Goal: Task Accomplishment & Management: Use online tool/utility

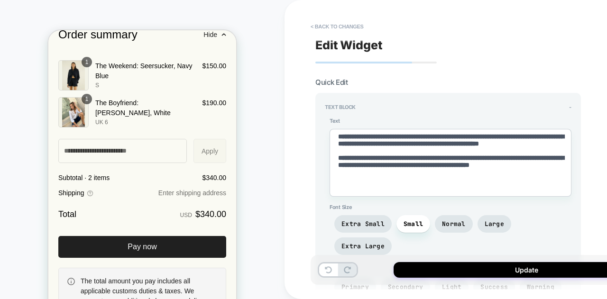
scroll to position [55, 0]
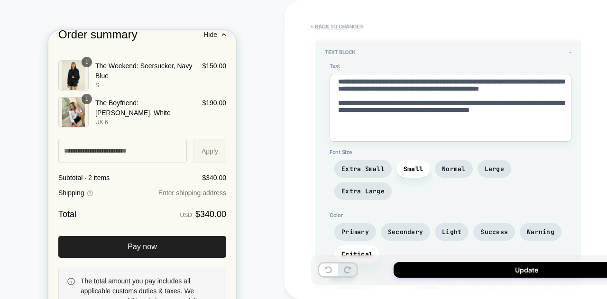
type textarea "*"
click at [0, 0] on textarea "**********" at bounding box center [0, 0] width 0 height 0
type textarea "**********"
type textarea "*"
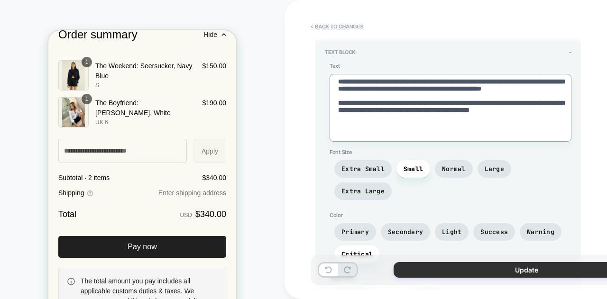
type textarea "**********"
click at [0, 0] on button "Update" at bounding box center [0, 0] width 0 height 0
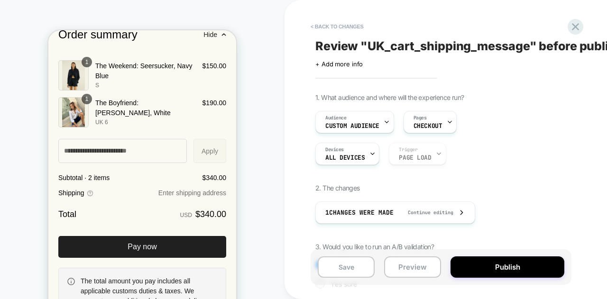
scroll to position [1491, 0]
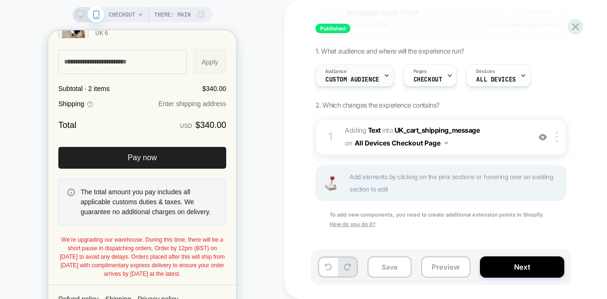
scroll to position [97, 0]
click at [186, 251] on span "We’re upgrading our warehouse. During this time, there will be a short pause in…" at bounding box center [142, 257] width 165 height 41
click at [177, 253] on p "We’re upgrading our warehouse. During this time, there will be a short pause in…" at bounding box center [142, 257] width 168 height 43
click at [371, 130] on b "Text" at bounding box center [374, 131] width 13 height 8
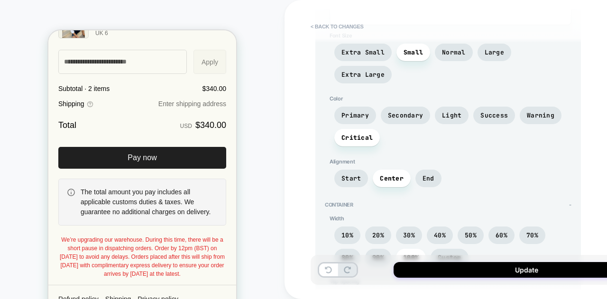
scroll to position [171, 0]
click at [0, 0] on span "Primary" at bounding box center [0, 0] width 0 height 0
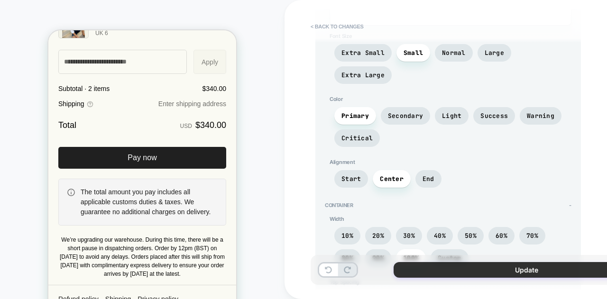
click at [0, 0] on button "Update" at bounding box center [0, 0] width 0 height 0
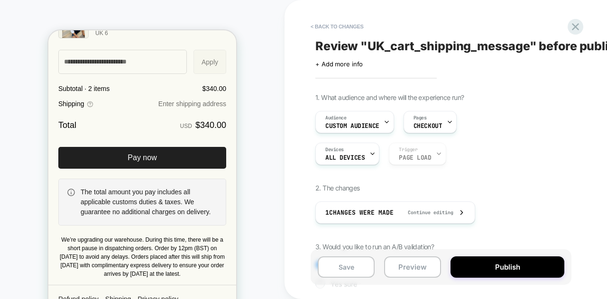
click at [494, 270] on button "Publish" at bounding box center [508, 267] width 114 height 21
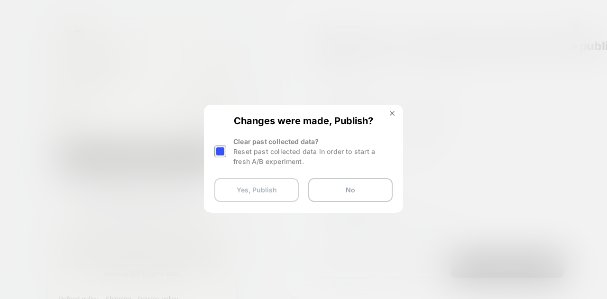
click at [0, 0] on button "Yes, Publish" at bounding box center [0, 0] width 0 height 0
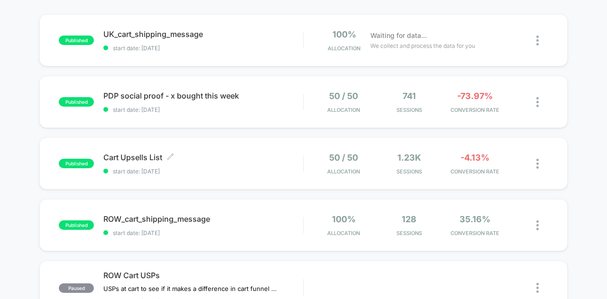
scroll to position [90, 0]
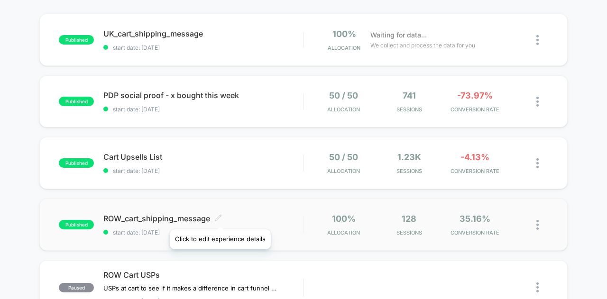
click at [220, 218] on icon at bounding box center [218, 217] width 7 height 7
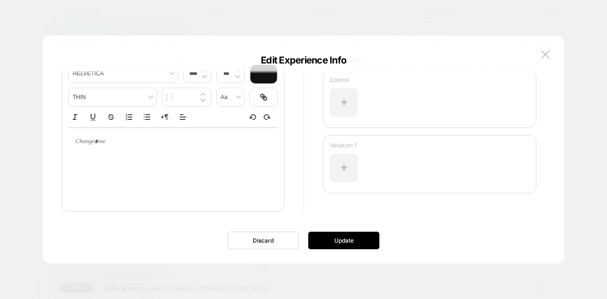
scroll to position [0, 0]
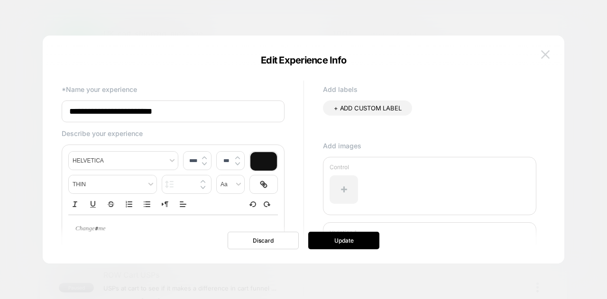
click at [547, 55] on img at bounding box center [545, 54] width 9 height 8
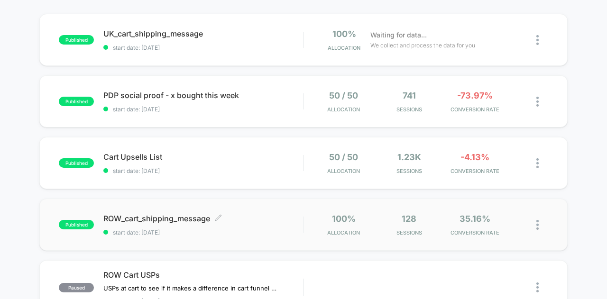
click at [92, 221] on span "published" at bounding box center [76, 224] width 35 height 9
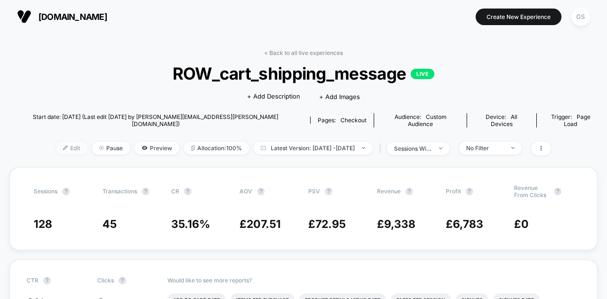
click at [56, 143] on span "Edit" at bounding box center [71, 148] width 31 height 13
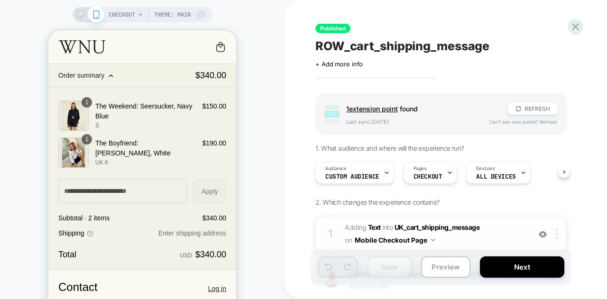
click at [377, 241] on button "Mobile Checkout Page" at bounding box center [395, 240] width 80 height 14
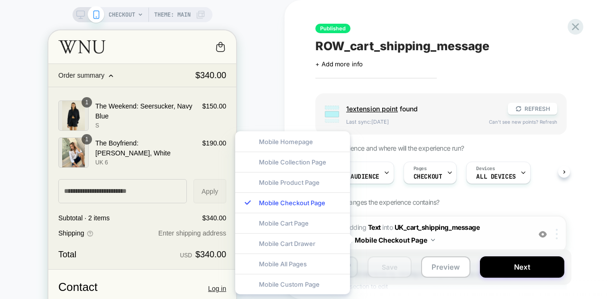
click at [557, 235] on img at bounding box center [557, 234] width 2 height 10
click at [554, 227] on div "1 #_loomi_addon_1754995210012 Adding Text INTO UK_cart_shipping_message UK_cart…" at bounding box center [441, 234] width 251 height 37
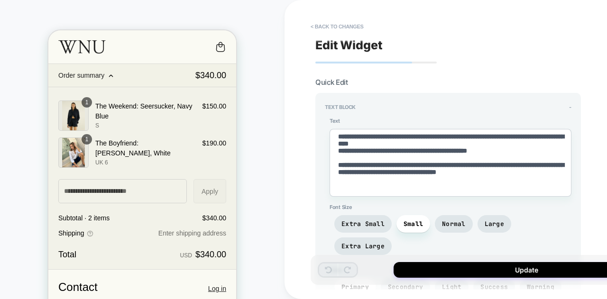
click at [555, 152] on textarea "**********" at bounding box center [451, 163] width 242 height 68
type textarea "*"
type textarea "**********"
type textarea "*"
type textarea "**********"
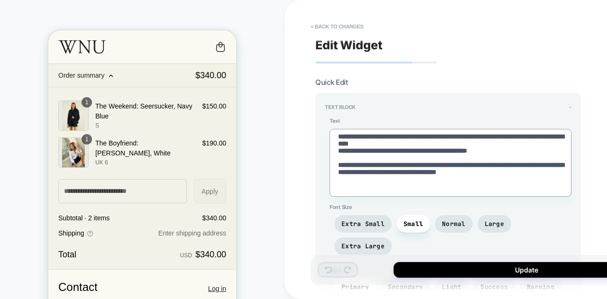
type textarea "*"
type textarea "**********"
type textarea "*"
type textarea "**********"
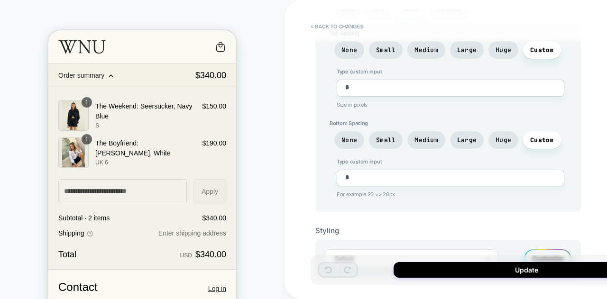
scroll to position [420, 0]
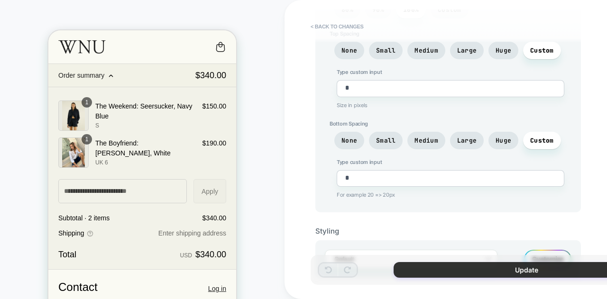
click at [522, 268] on button "Update" at bounding box center [527, 270] width 266 height 16
type textarea "*"
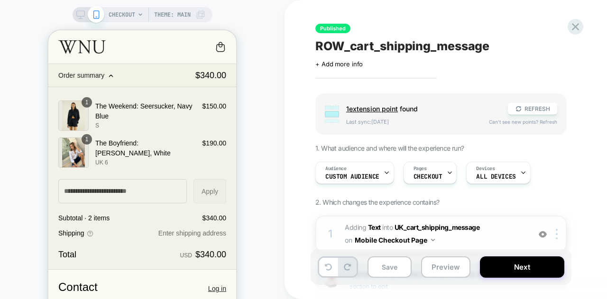
click at [430, 239] on button "Mobile Checkout Page" at bounding box center [395, 240] width 80 height 14
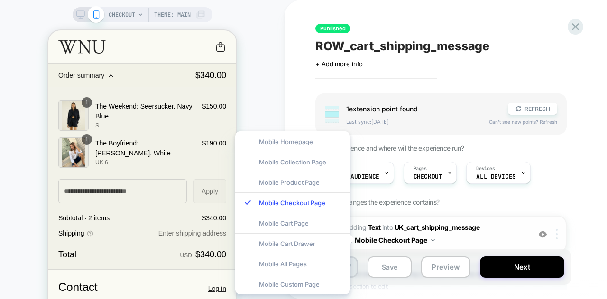
click at [557, 233] on img at bounding box center [557, 234] width 2 height 10
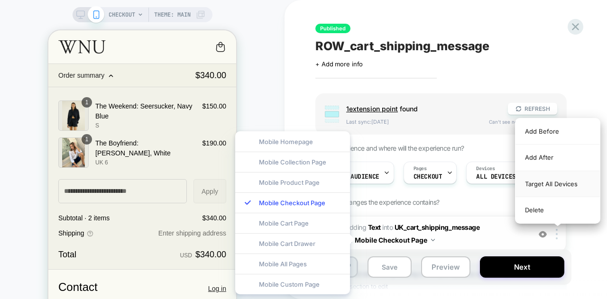
click at [558, 183] on div "Target All Devices" at bounding box center [558, 184] width 84 height 26
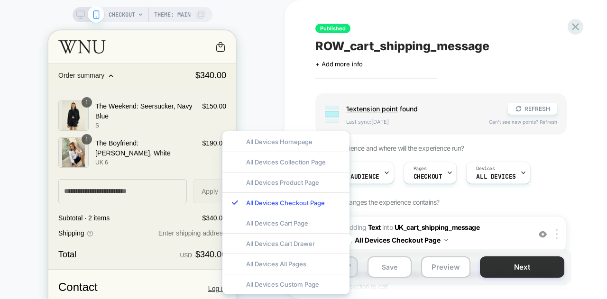
click at [527, 265] on button "Next" at bounding box center [522, 267] width 84 height 21
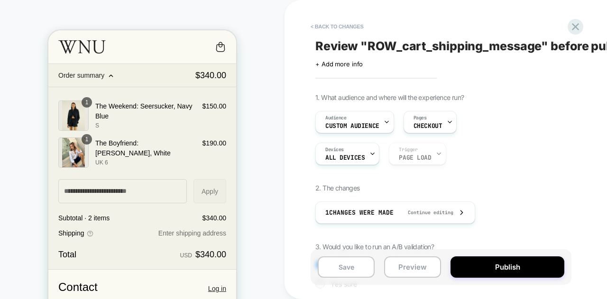
click at [527, 265] on button "Publish" at bounding box center [508, 267] width 114 height 21
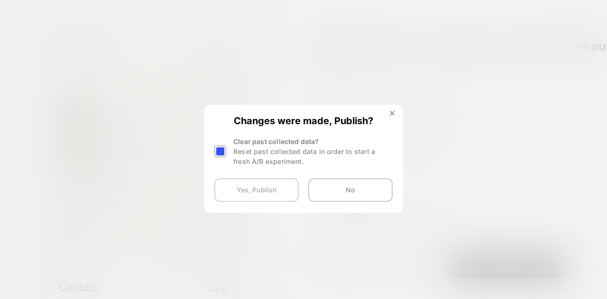
click at [251, 188] on button "Yes, Publish" at bounding box center [256, 190] width 84 height 24
